Goal: Task Accomplishment & Management: Use online tool/utility

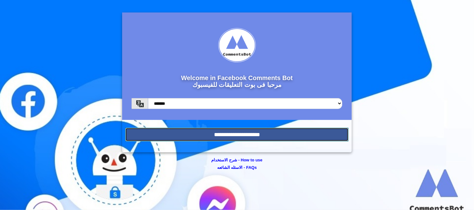
click at [254, 136] on input "**********" at bounding box center [236, 135] width 223 height 14
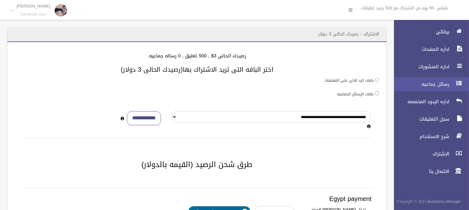
click at [438, 81] on span "رسائل جماعيه" at bounding box center [419, 84] width 62 height 6
